Goal: Information Seeking & Learning: Learn about a topic

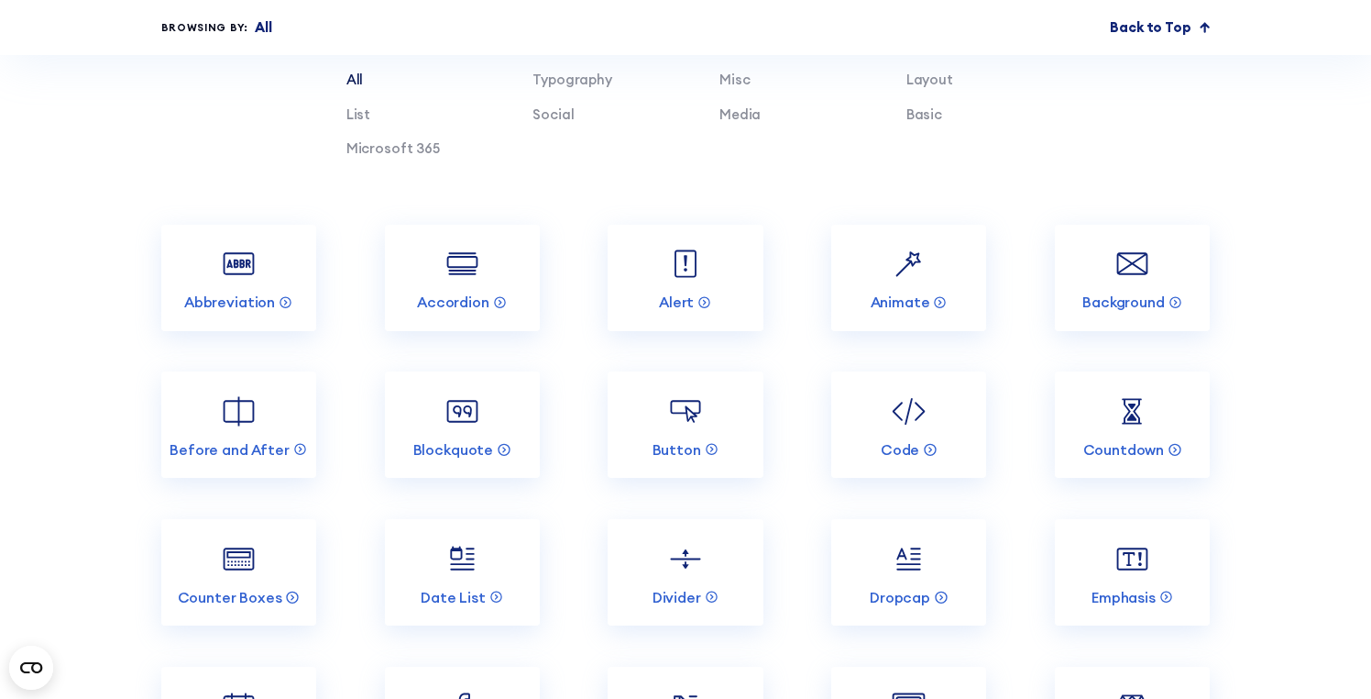
scroll to position [6851, 0]
click at [927, 280] on img at bounding box center [908, 263] width 41 height 41
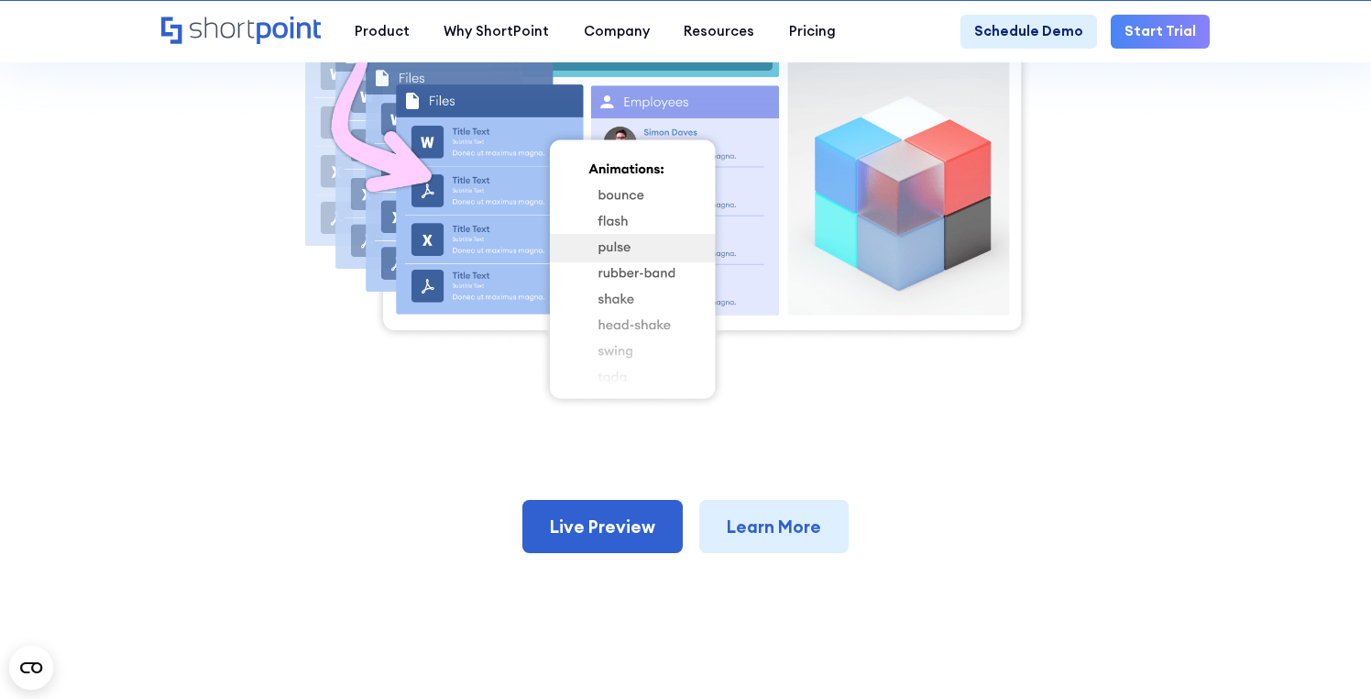
scroll to position [742, 0]
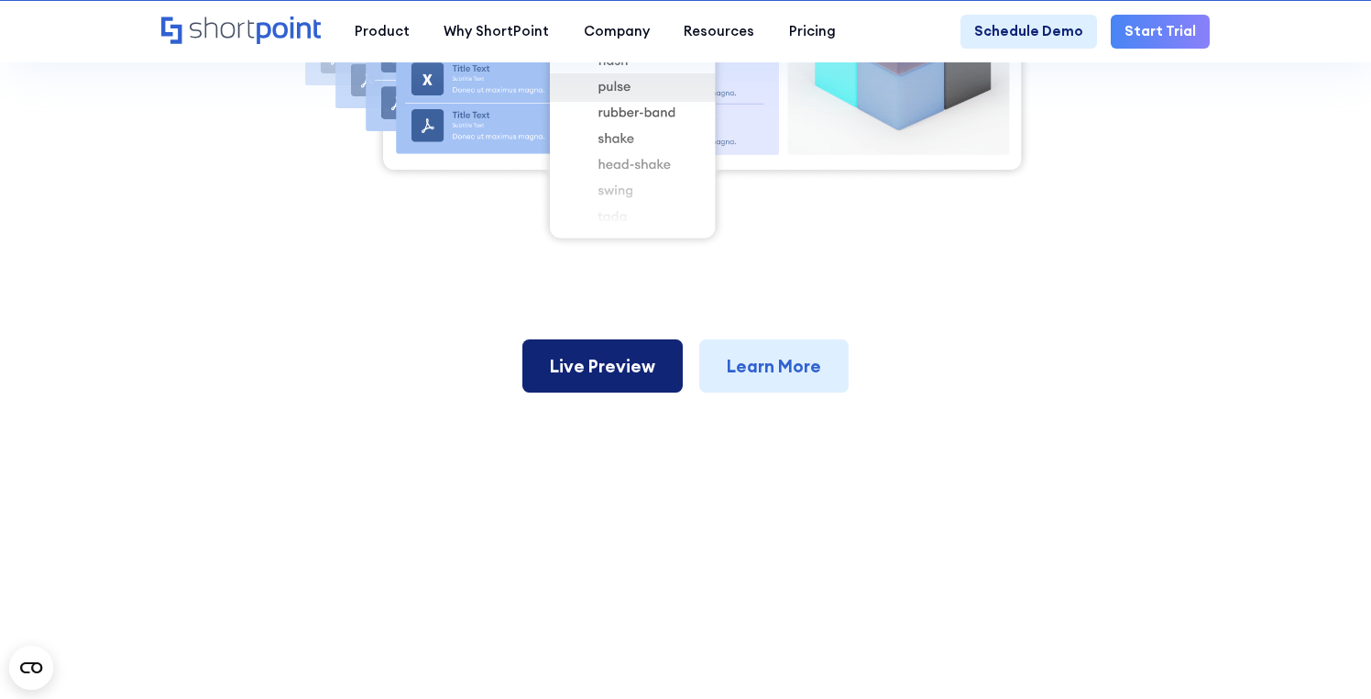
click at [615, 387] on link "Live Preview" at bounding box center [603, 365] width 160 height 53
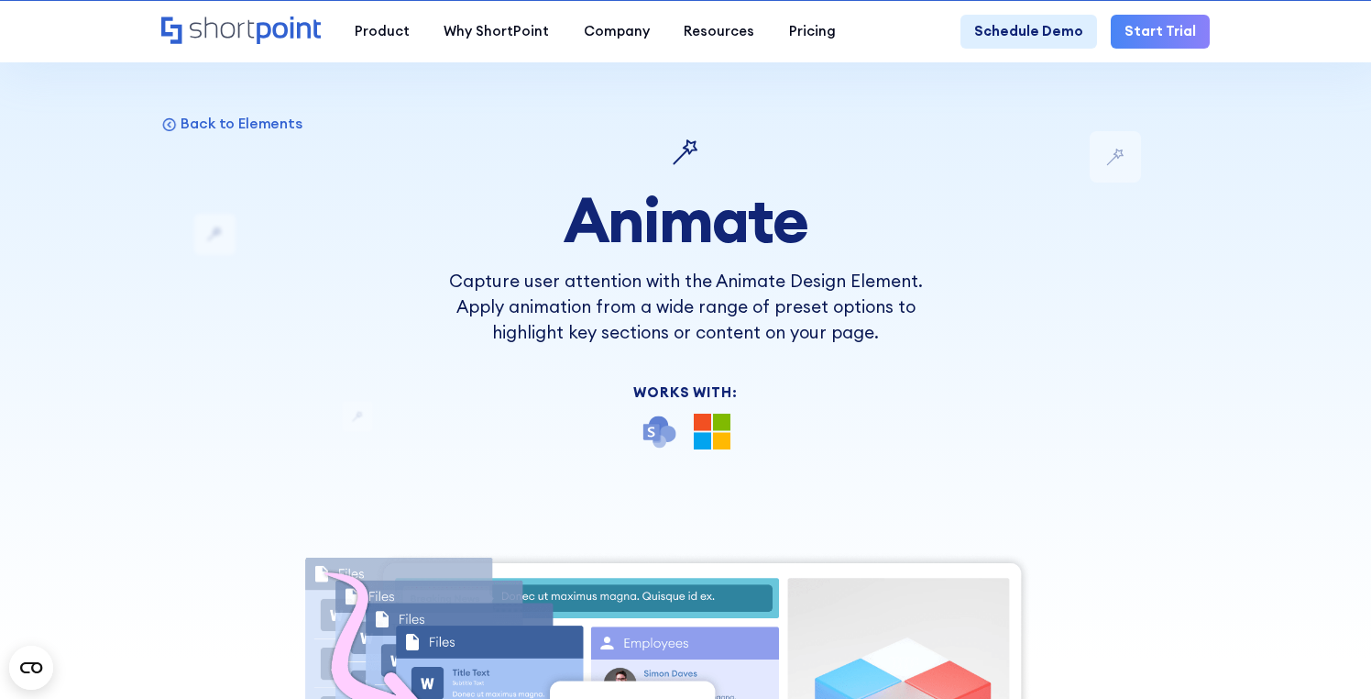
scroll to position [0, 0]
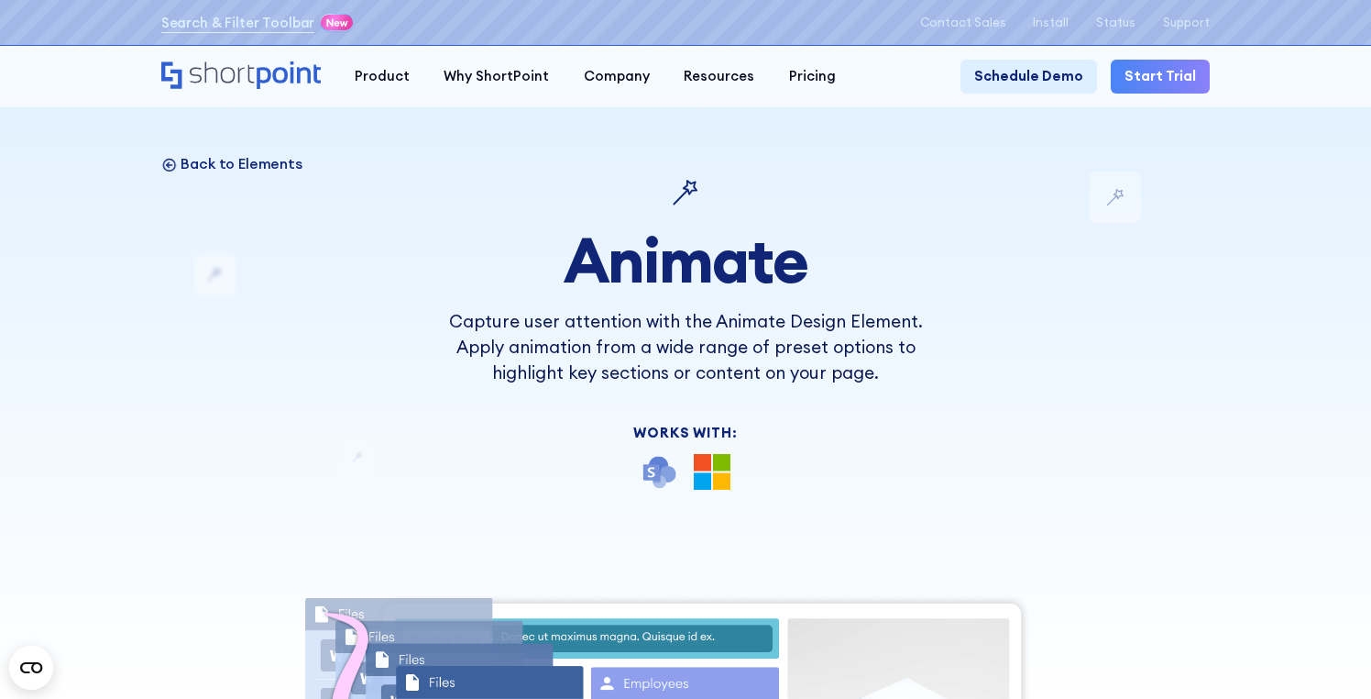
click at [171, 169] on icon at bounding box center [169, 164] width 16 height 16
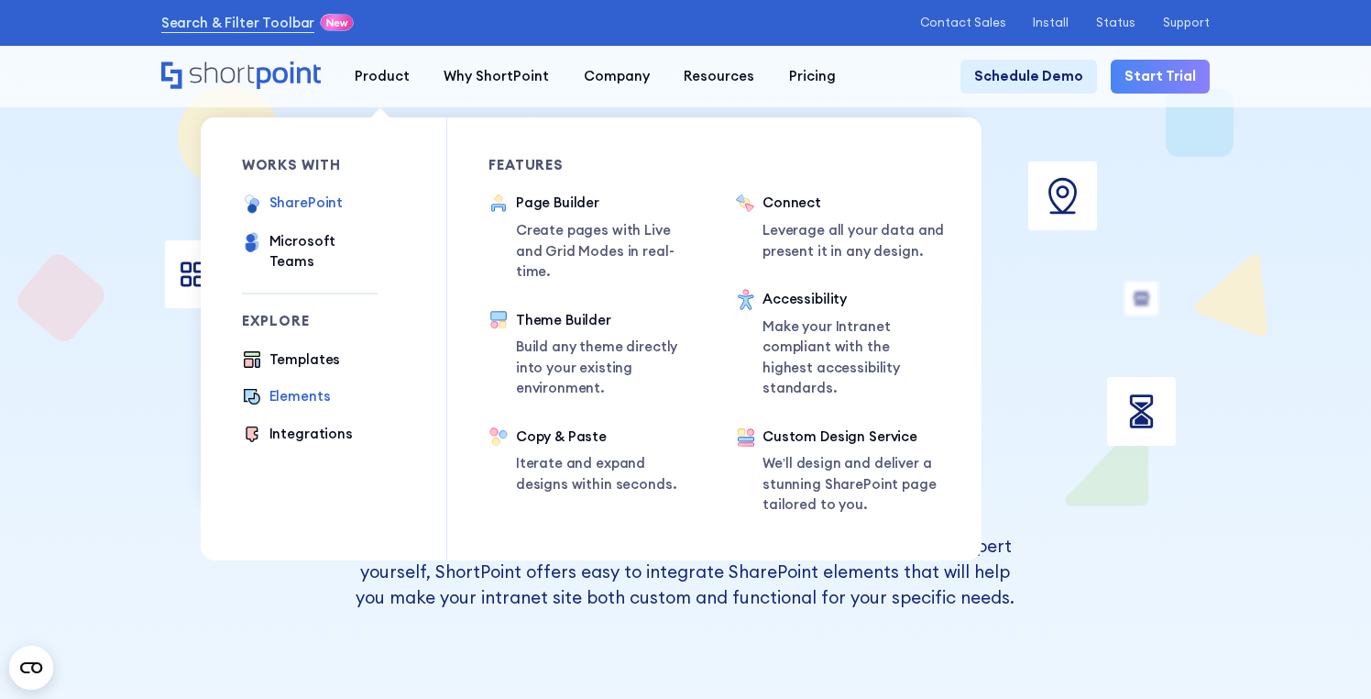
click at [318, 202] on div "SharePoint" at bounding box center [307, 203] width 74 height 20
